Goal: Information Seeking & Learning: Understand process/instructions

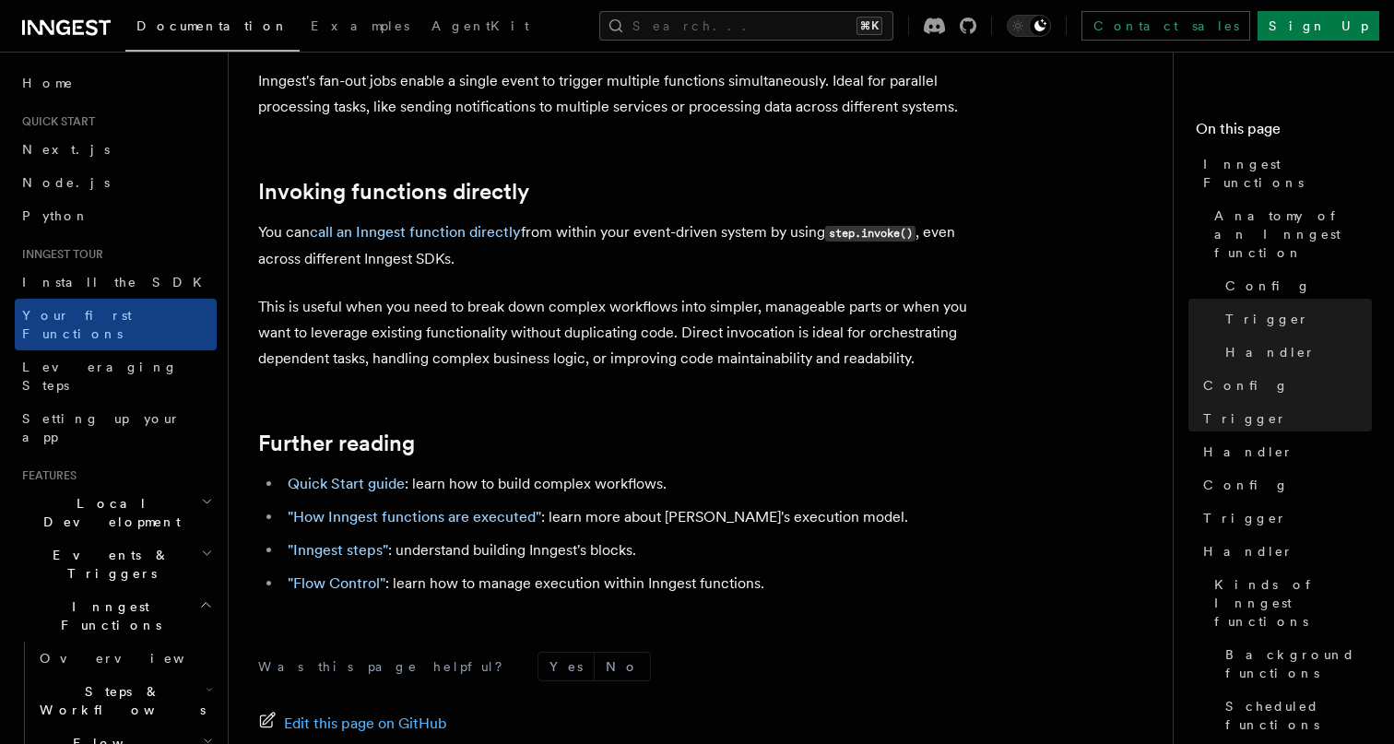
scroll to position [3636, 0]
click at [440, 507] on link ""How Inngest functions are executed"" at bounding box center [414, 516] width 253 height 18
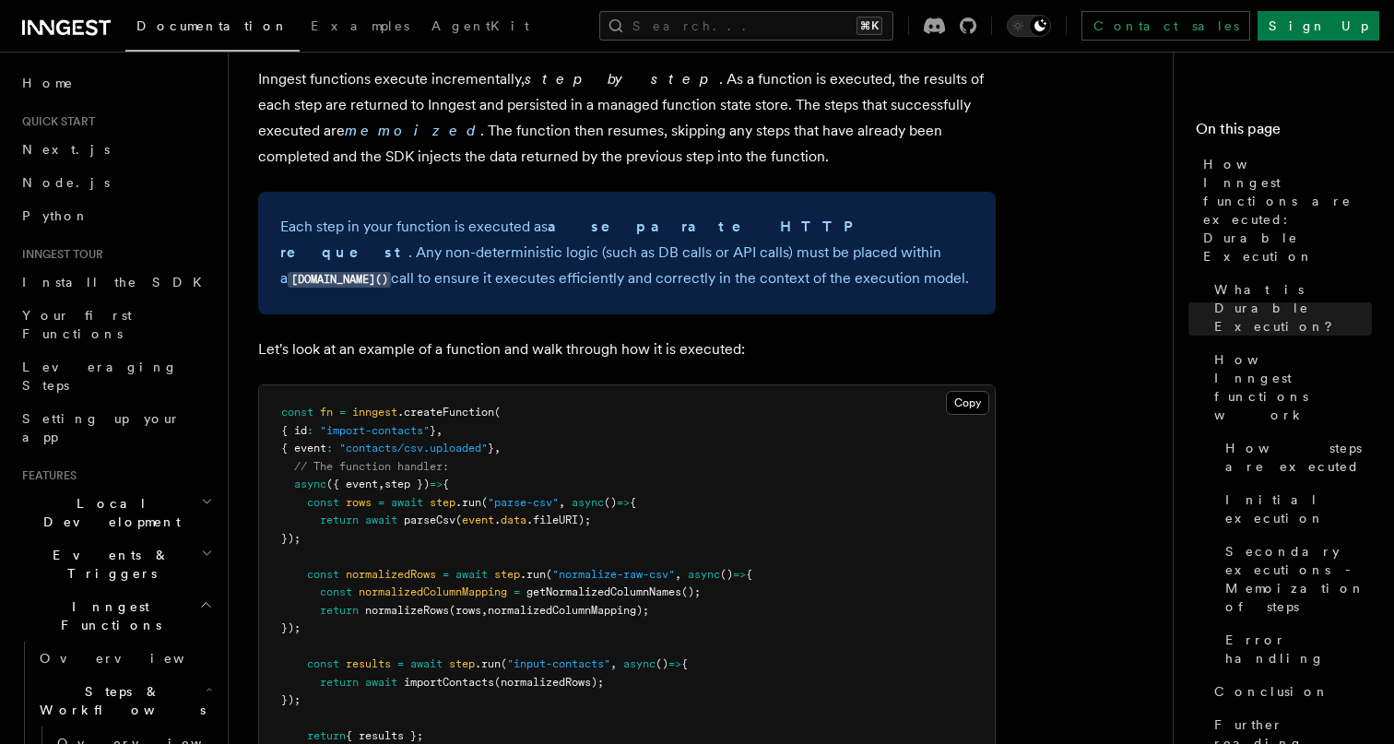
scroll to position [1536, 0]
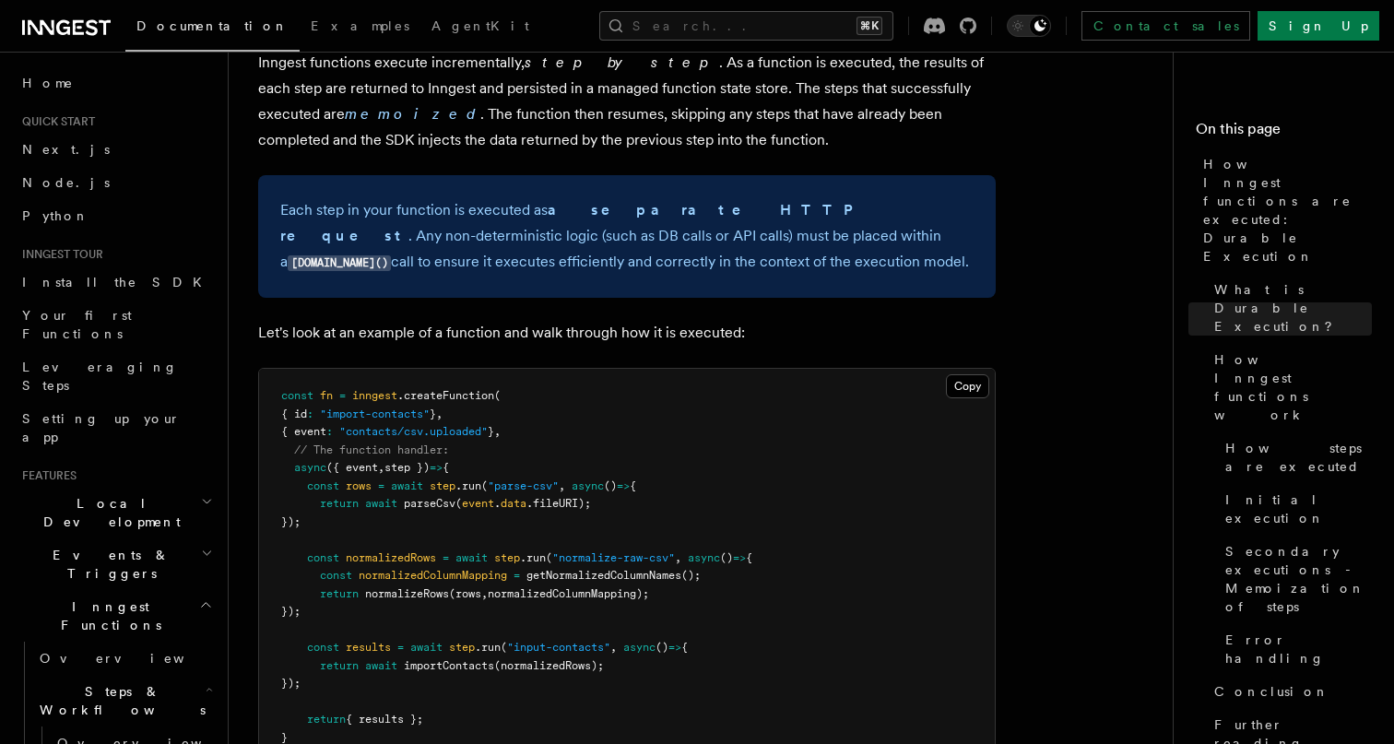
click at [331, 197] on p "Each step in your function is executed as a separate HTTP request . Any non-det…" at bounding box center [626, 236] width 693 height 78
click at [330, 197] on p "Each step in your function is executed as a separate HTTP request . Any non-det…" at bounding box center [626, 236] width 693 height 78
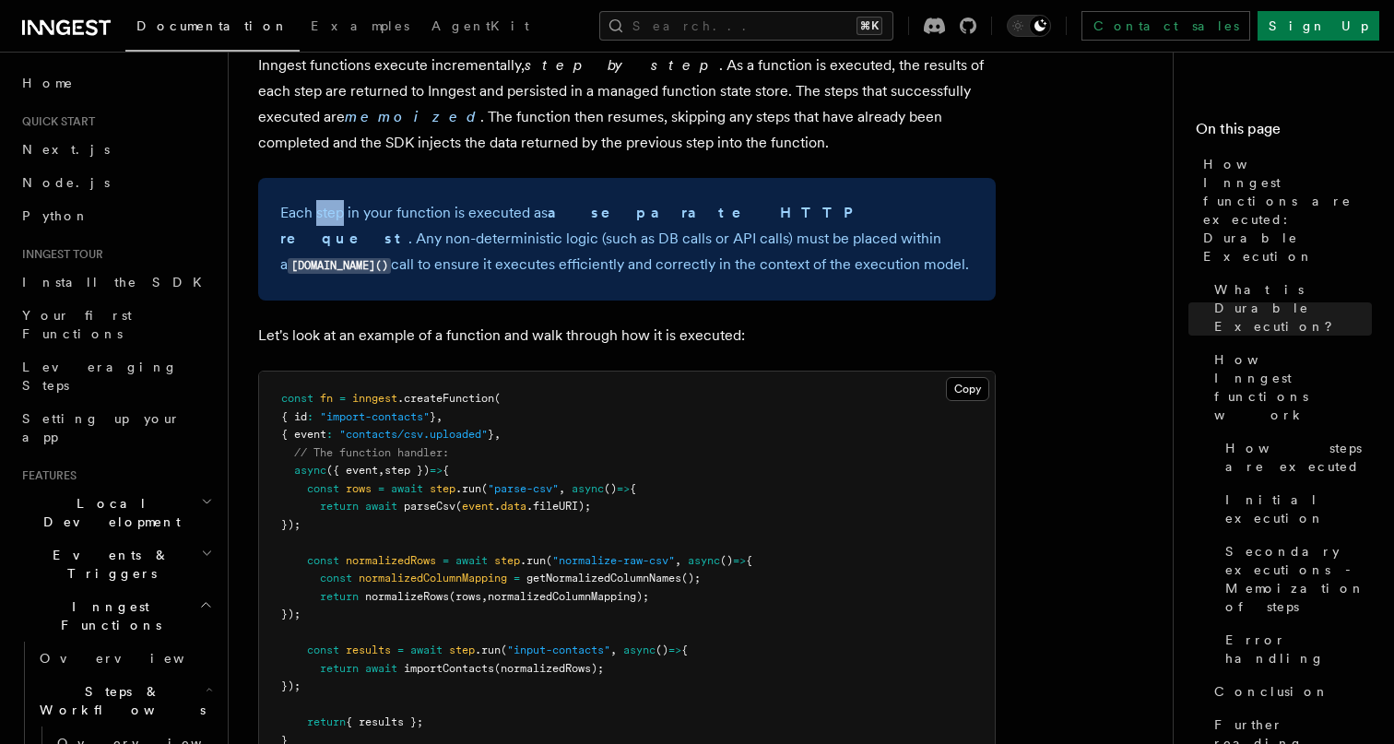
click at [330, 200] on p "Each step in your function is executed as a separate HTTP request . Any non-det…" at bounding box center [626, 239] width 693 height 78
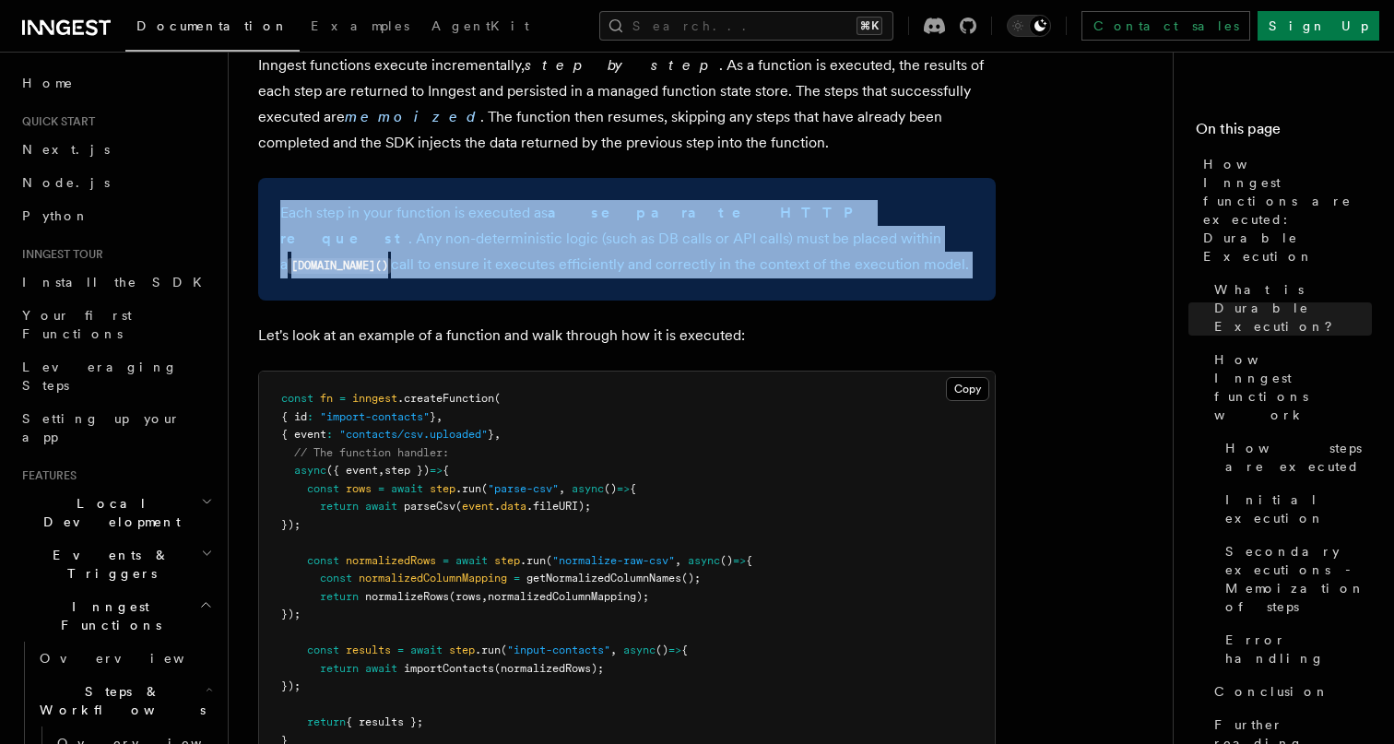
scroll to position [1527, 0]
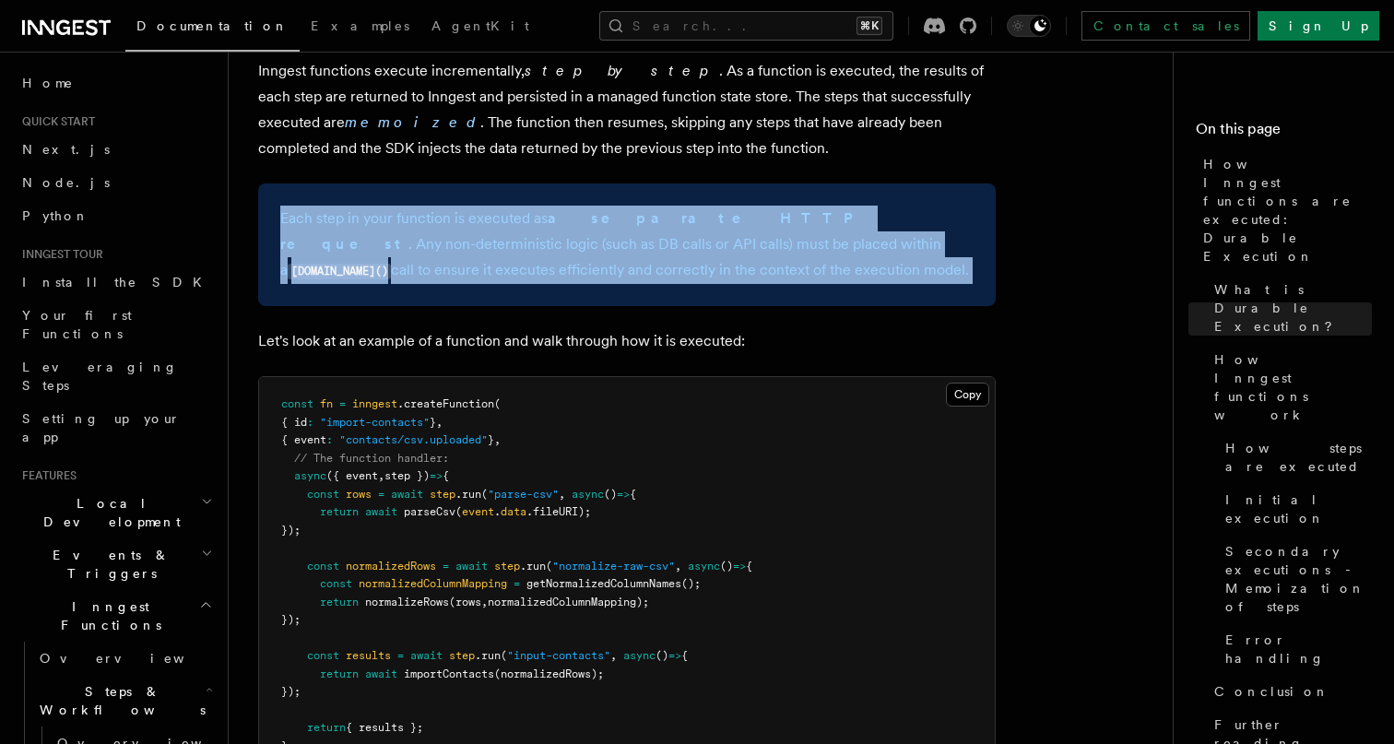
click at [330, 206] on p "Each step in your function is executed as a separate HTTP request . Any non-det…" at bounding box center [626, 245] width 693 height 78
copy article "Each step in your function is executed as a separate HTTP request . Any non-det…"
